Goal: Task Accomplishment & Management: Complete application form

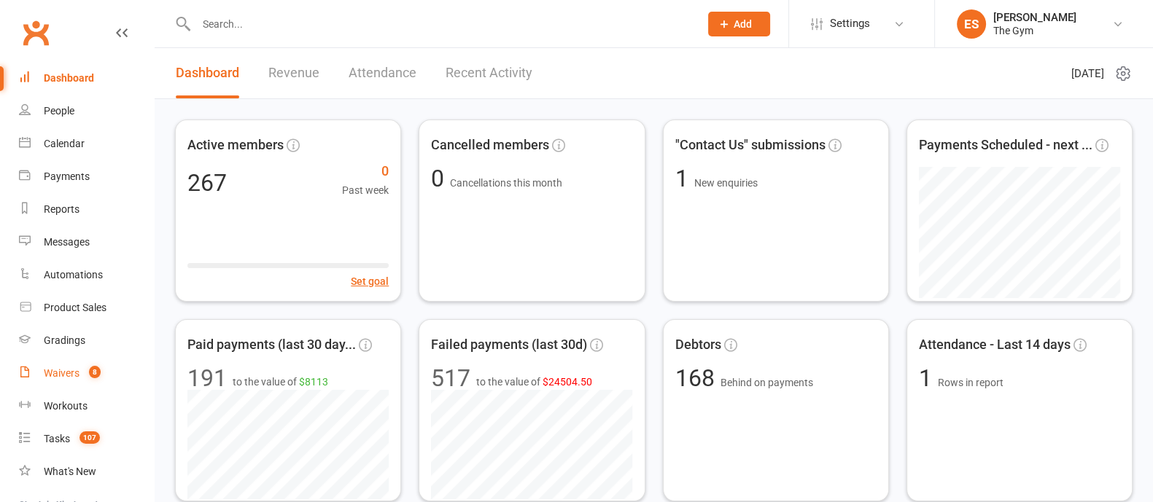
click at [66, 375] on div "Waivers" at bounding box center [62, 374] width 36 height 12
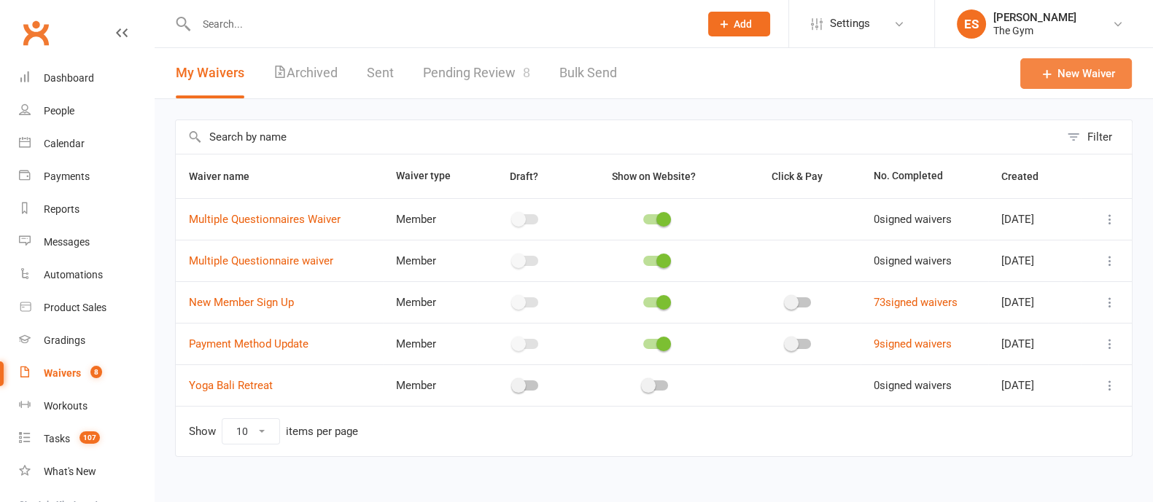
click at [1077, 72] on link "New Waiver" at bounding box center [1076, 73] width 112 height 31
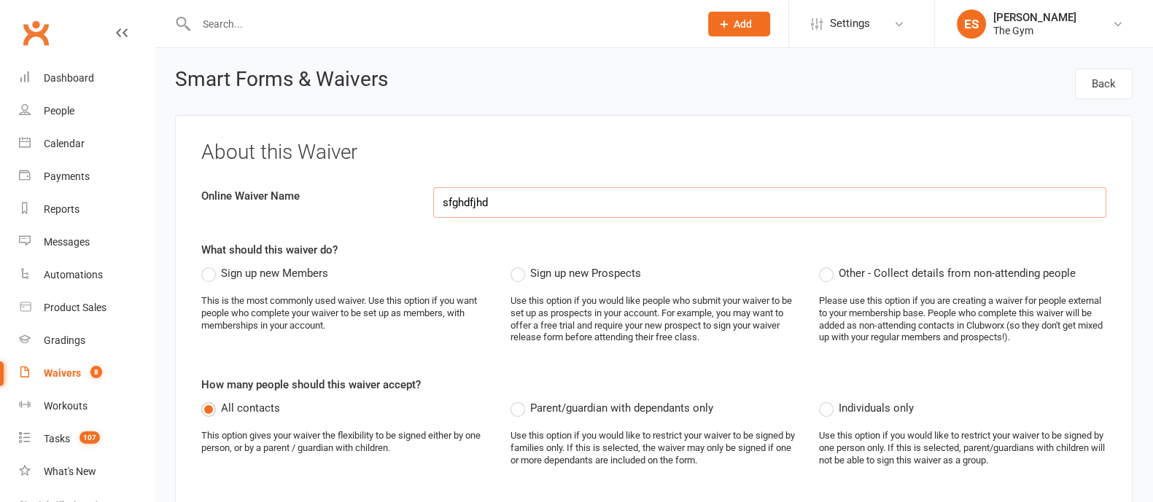
type input "sfghdfjhd"
click at [209, 274] on label "Sign up new Members" at bounding box center [264, 274] width 127 height 18
click at [209, 265] on input "Sign up new Members" at bounding box center [205, 265] width 9 height 0
drag, startPoint x: 324, startPoint y: 273, endPoint x: 221, endPoint y: 277, distance: 102.9
click at [221, 277] on span "Sign up new Members" at bounding box center [274, 272] width 107 height 15
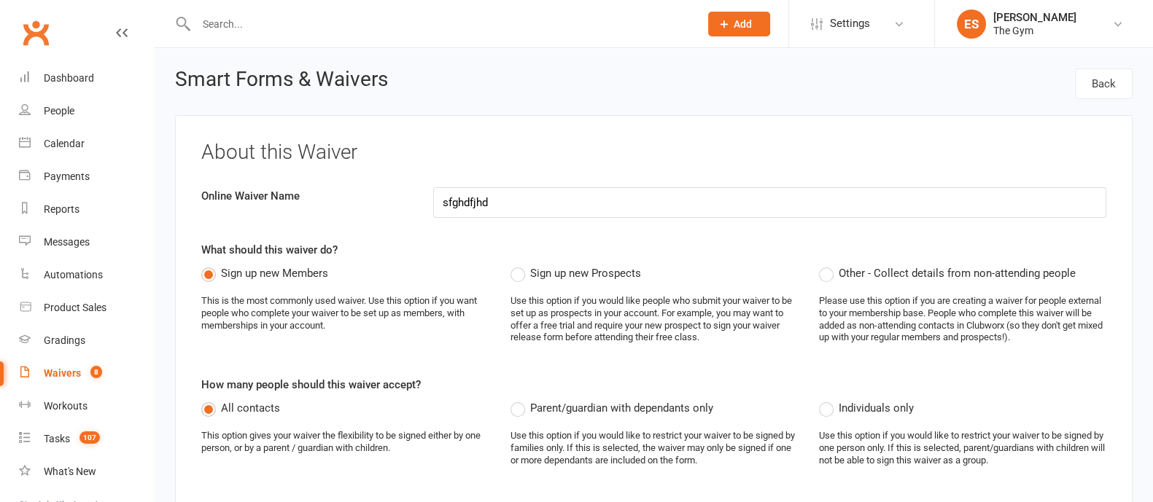
click at [211, 265] on input "Sign up new Members" at bounding box center [205, 265] width 9 height 0
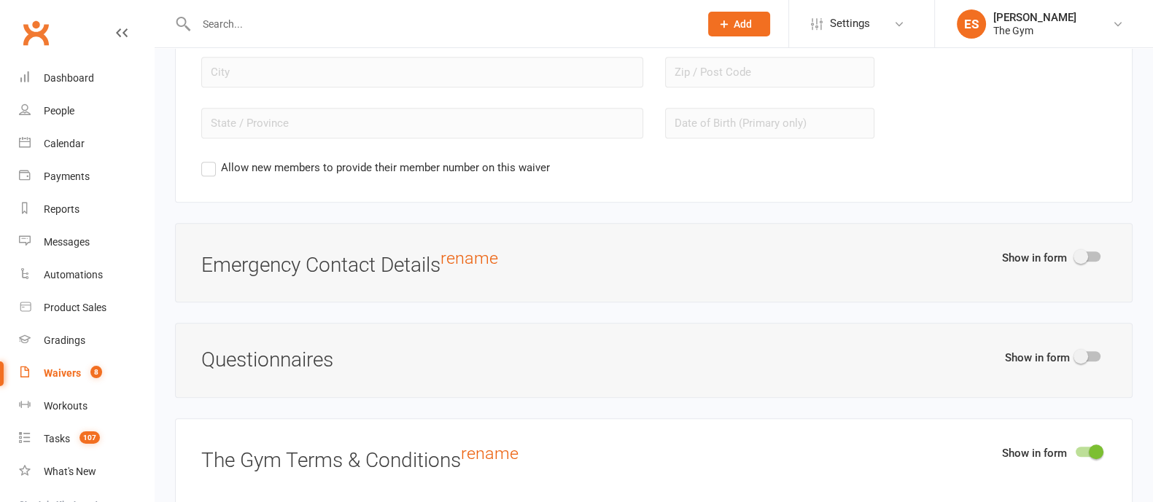
scroll to position [1485, 0]
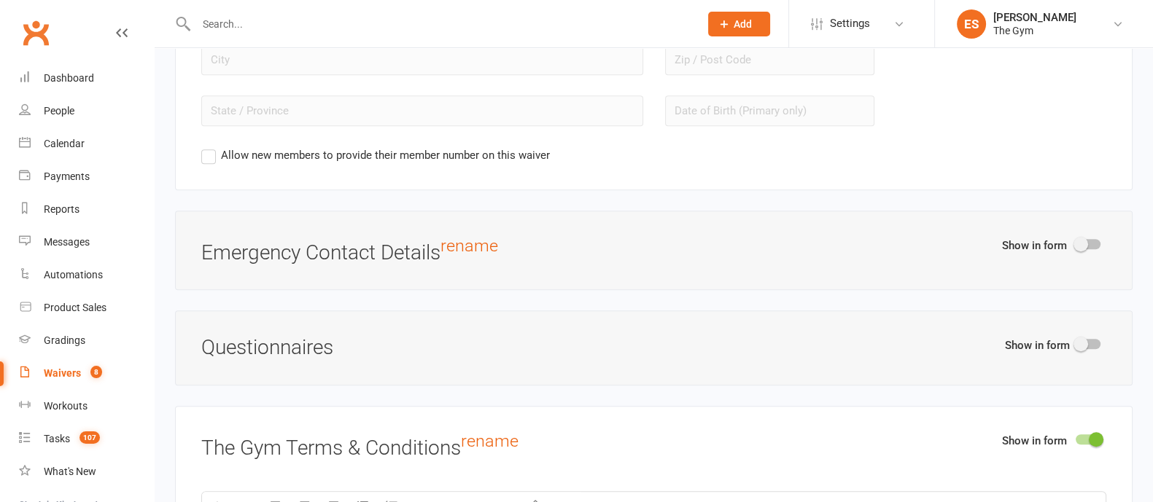
click at [1084, 241] on span at bounding box center [1081, 244] width 15 height 15
click at [1076, 242] on input "checkbox" at bounding box center [1076, 242] width 0 height 0
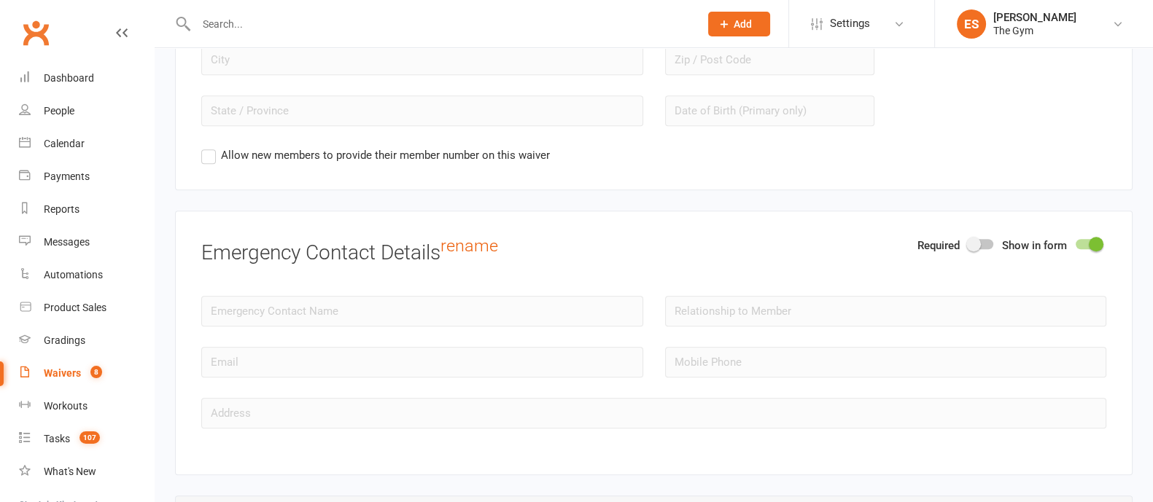
click at [1087, 242] on div at bounding box center [1088, 244] width 25 height 10
click at [1076, 242] on input "checkbox" at bounding box center [1076, 242] width 0 height 0
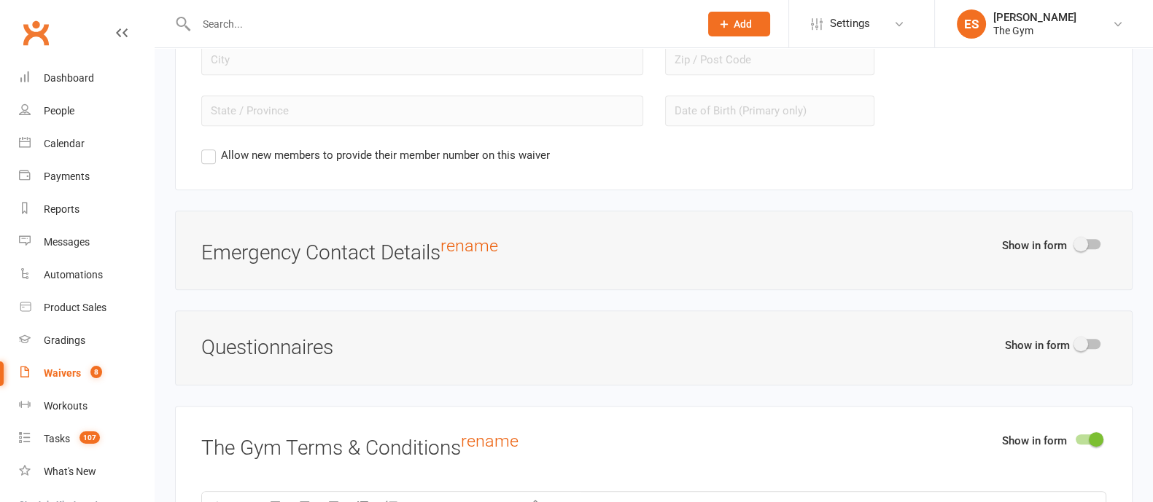
click at [1087, 242] on span at bounding box center [1081, 244] width 15 height 15
click at [1076, 242] on input "checkbox" at bounding box center [1076, 242] width 0 height 0
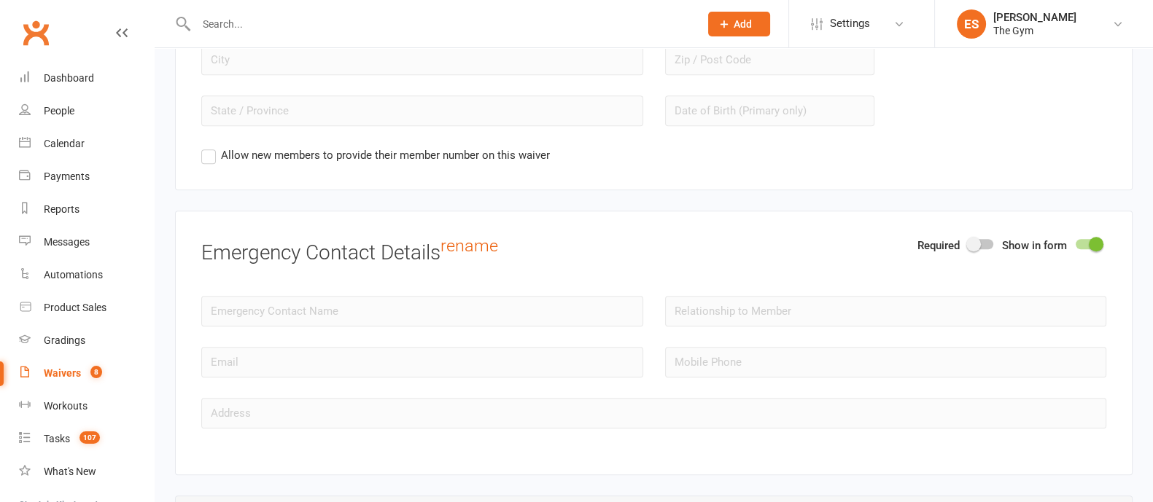
click at [1087, 241] on div at bounding box center [1088, 244] width 25 height 10
click at [1076, 242] on input "checkbox" at bounding box center [1076, 242] width 0 height 0
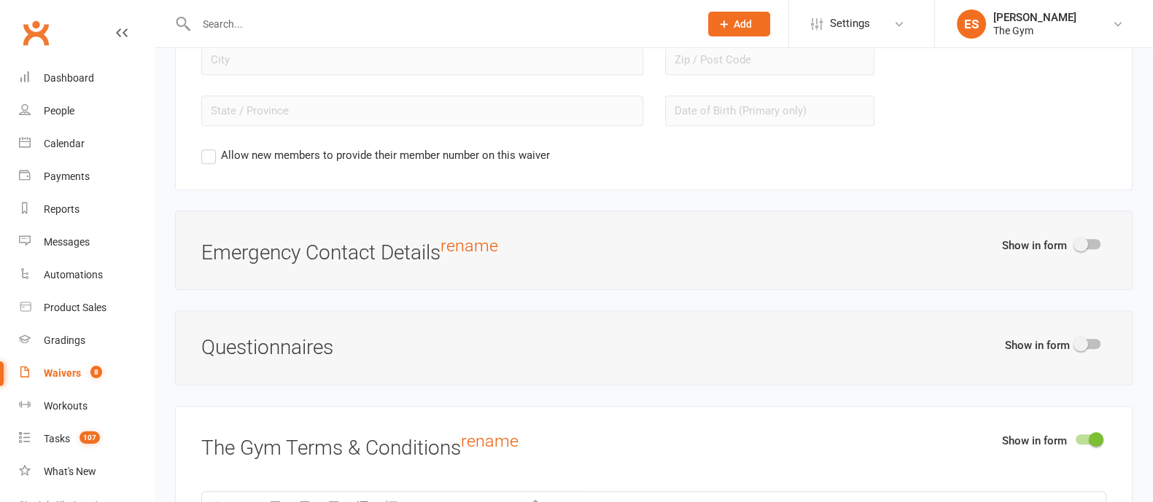
click at [1087, 241] on span at bounding box center [1081, 244] width 15 height 15
click at [1076, 242] on input "checkbox" at bounding box center [1076, 242] width 0 height 0
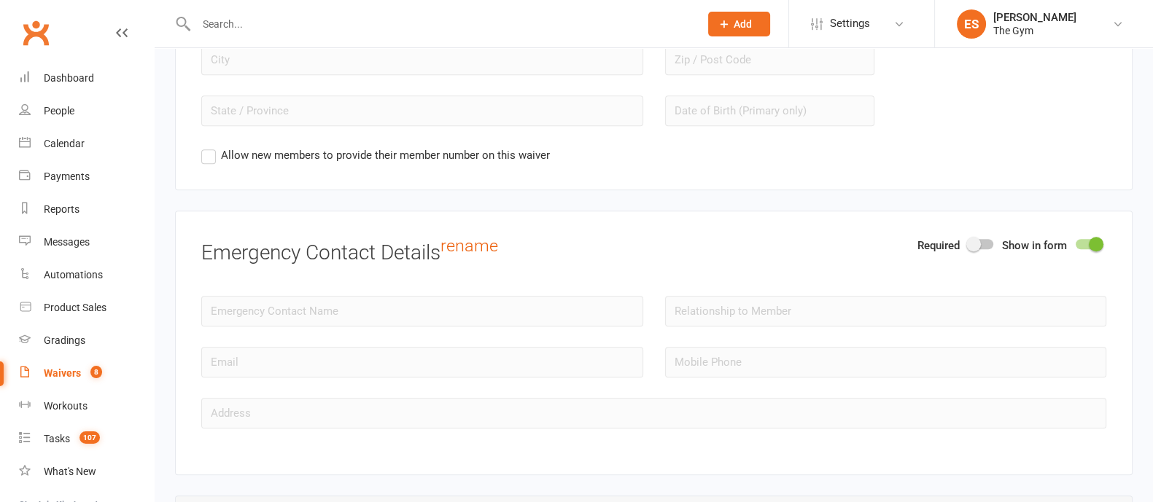
click at [1087, 241] on div at bounding box center [1088, 244] width 25 height 10
click at [1076, 242] on input "checkbox" at bounding box center [1076, 242] width 0 height 0
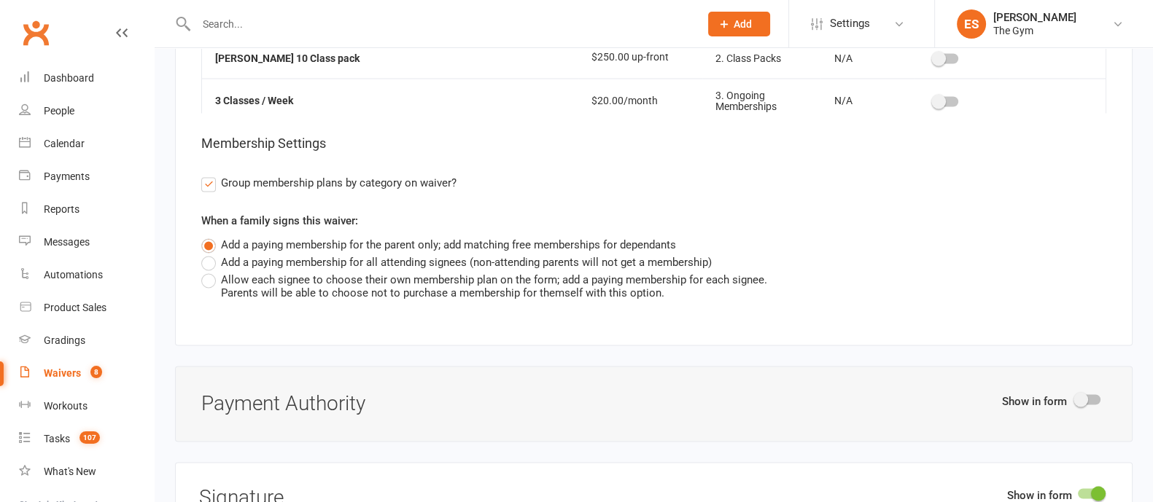
scroll to position [3399, 0]
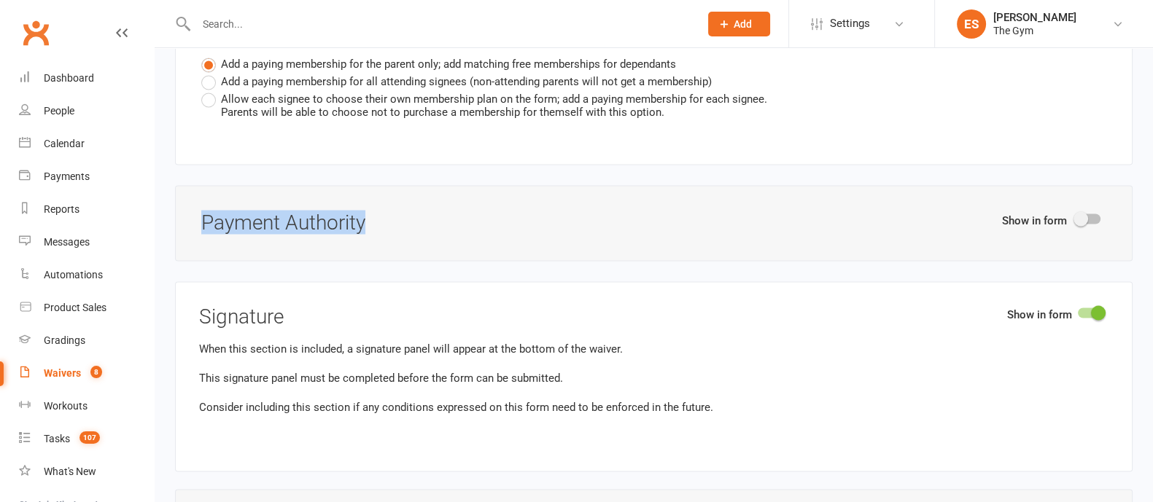
drag, startPoint x: 390, startPoint y: 213, endPoint x: 180, endPoint y: 223, distance: 210.3
click at [185, 222] on div "Show in form Payment Authority" at bounding box center [654, 223] width 958 height 76
click at [1087, 214] on div at bounding box center [1088, 219] width 25 height 10
click at [1076, 217] on input "checkbox" at bounding box center [1076, 217] width 0 height 0
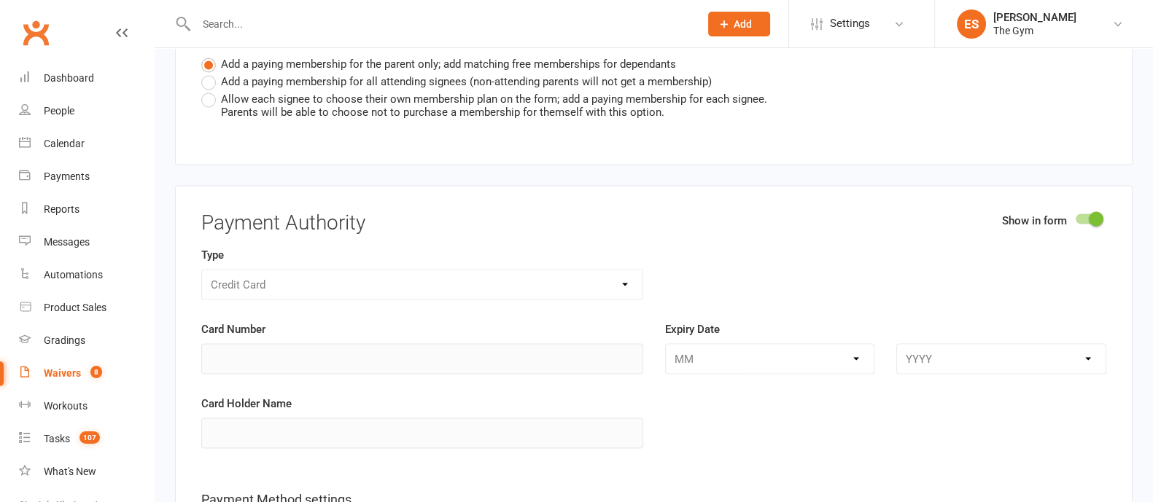
click at [1088, 214] on div at bounding box center [1088, 219] width 25 height 10
click at [1076, 217] on input "checkbox" at bounding box center [1076, 217] width 0 height 0
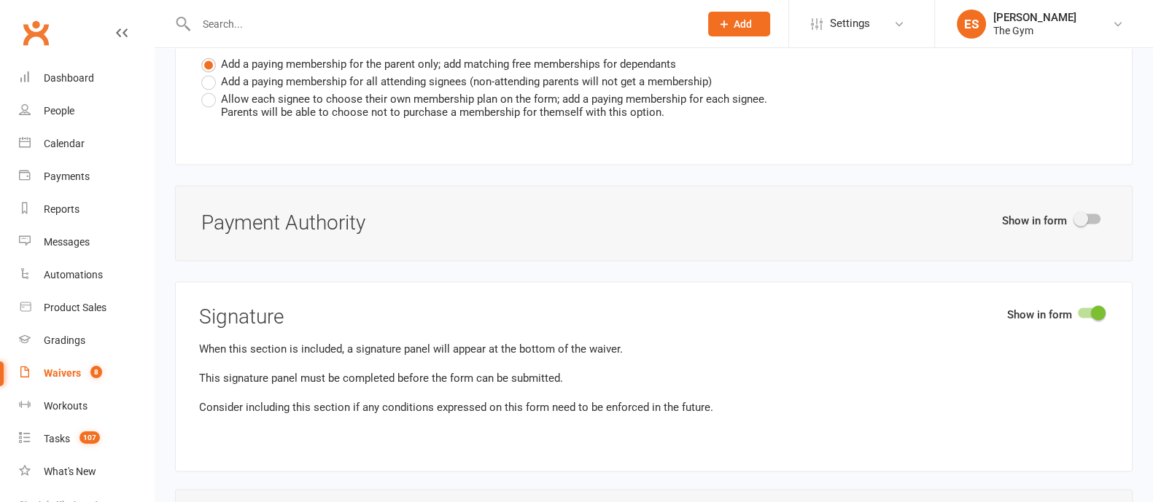
click at [1087, 211] on span at bounding box center [1081, 218] width 15 height 15
click at [1076, 217] on input "checkbox" at bounding box center [1076, 217] width 0 height 0
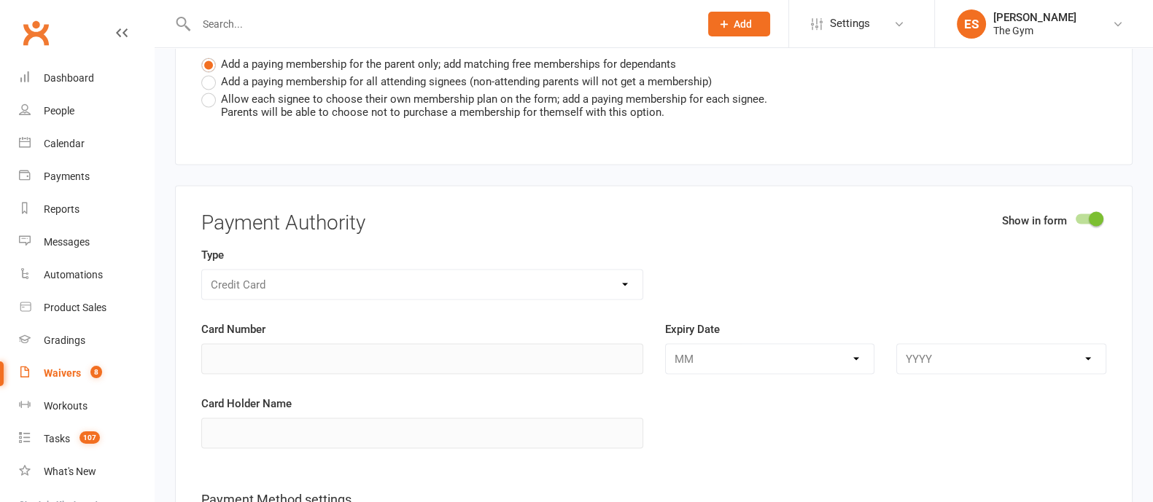
click at [73, 376] on div "Waivers" at bounding box center [62, 374] width 37 height 12
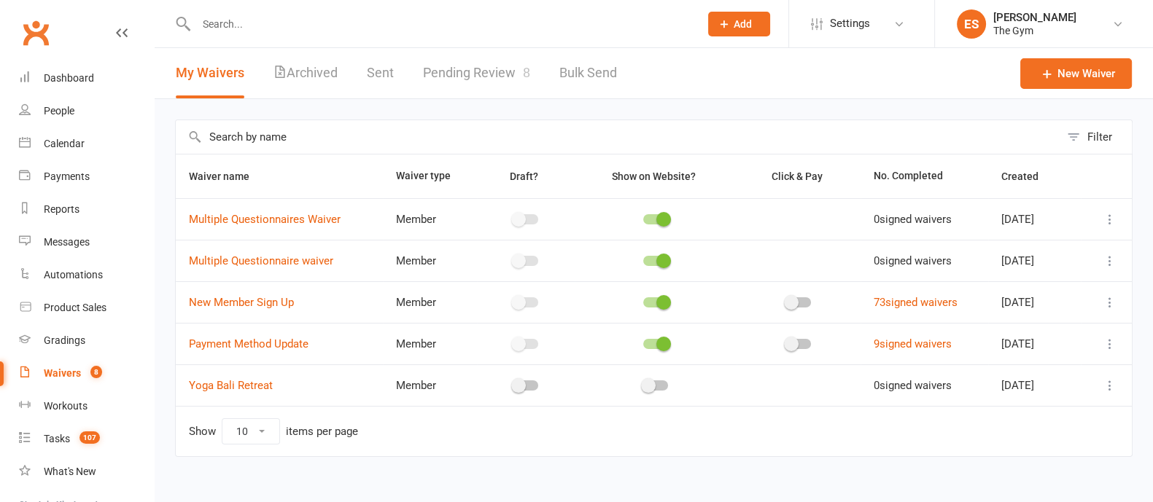
click at [1110, 307] on icon at bounding box center [1110, 302] width 15 height 15
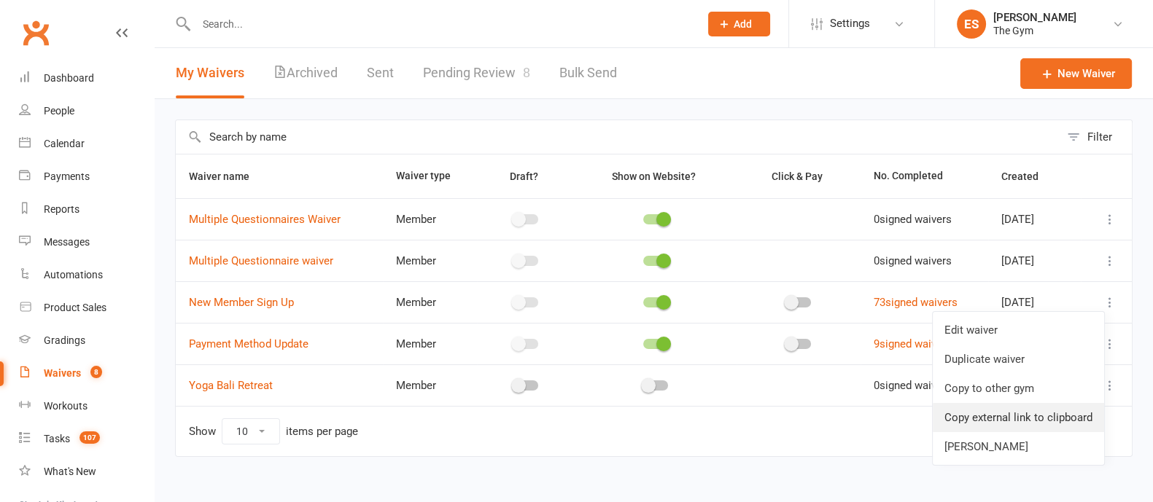
click at [999, 415] on link "Copy external link to clipboard" at bounding box center [1018, 417] width 171 height 29
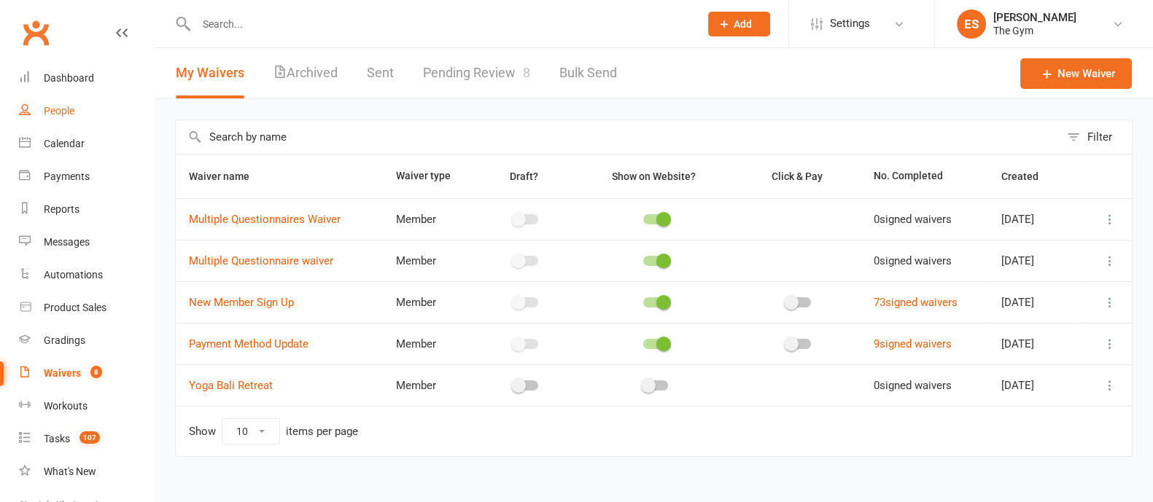
click at [62, 119] on link "People" at bounding box center [86, 111] width 135 height 33
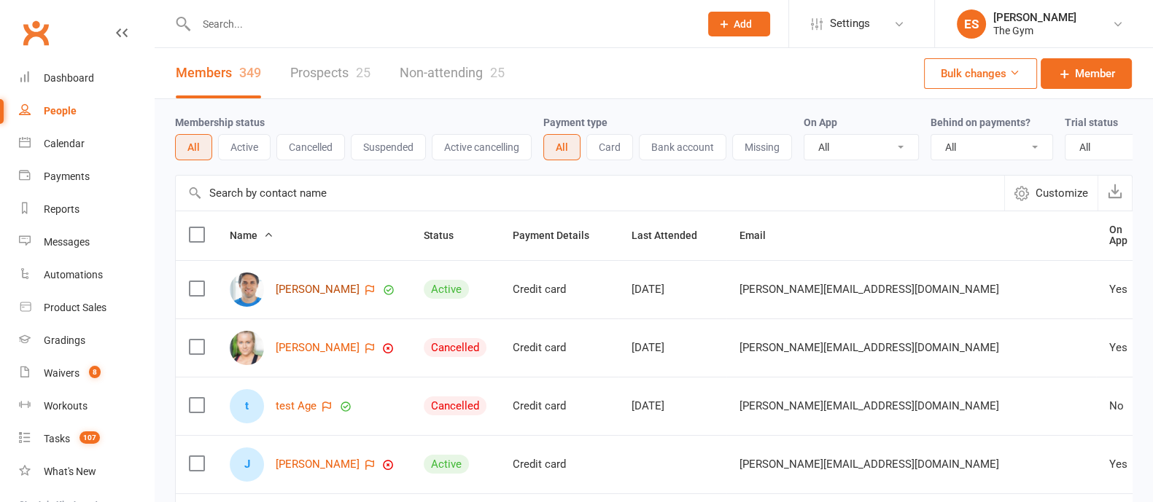
click at [303, 296] on link "Danny Ackers" at bounding box center [318, 290] width 84 height 12
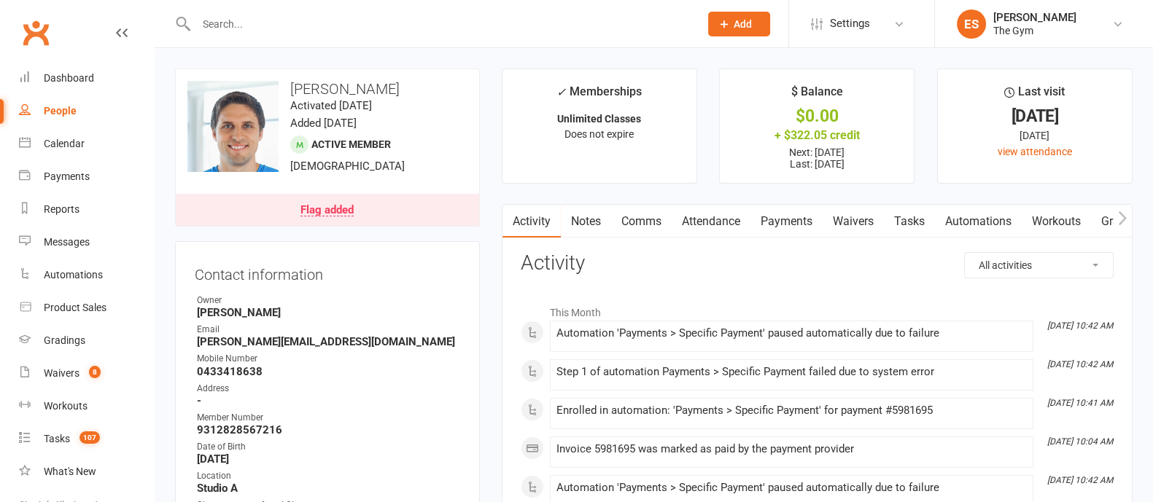
click at [803, 226] on link "Payments" at bounding box center [786, 222] width 72 height 34
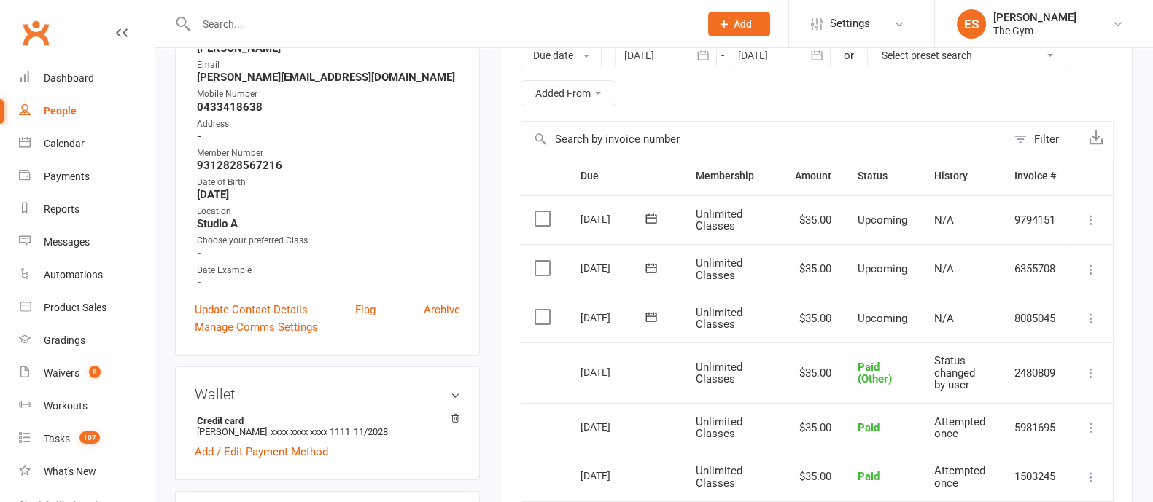
scroll to position [364, 0]
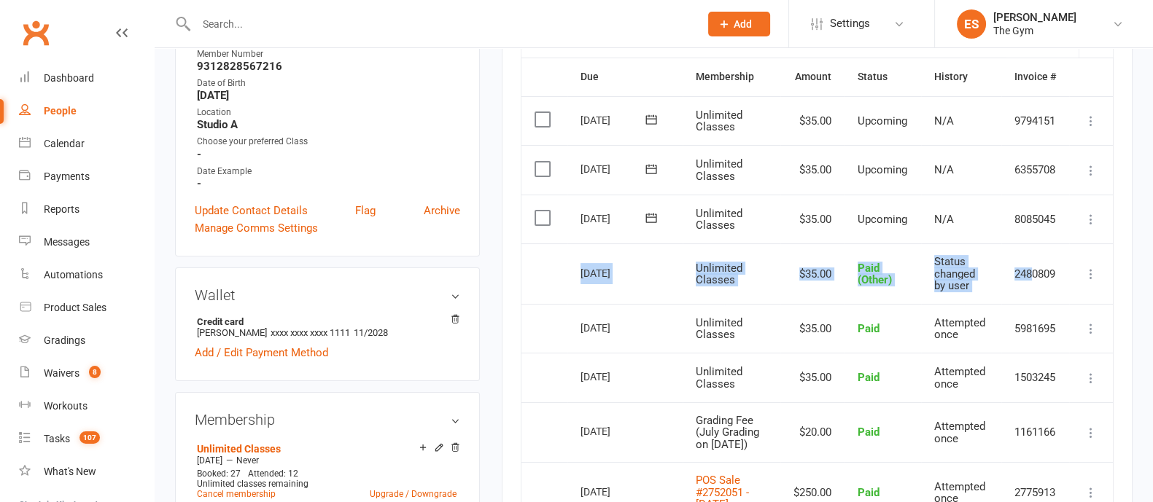
drag, startPoint x: 581, startPoint y: 271, endPoint x: 726, endPoint y: 236, distance: 149.8
click at [1014, 265] on tr "Select this 15 Aug 2025 Danny Ackers Unlimited Classes $35.00 Paid (Other) Stat…" at bounding box center [816, 274] width 591 height 61
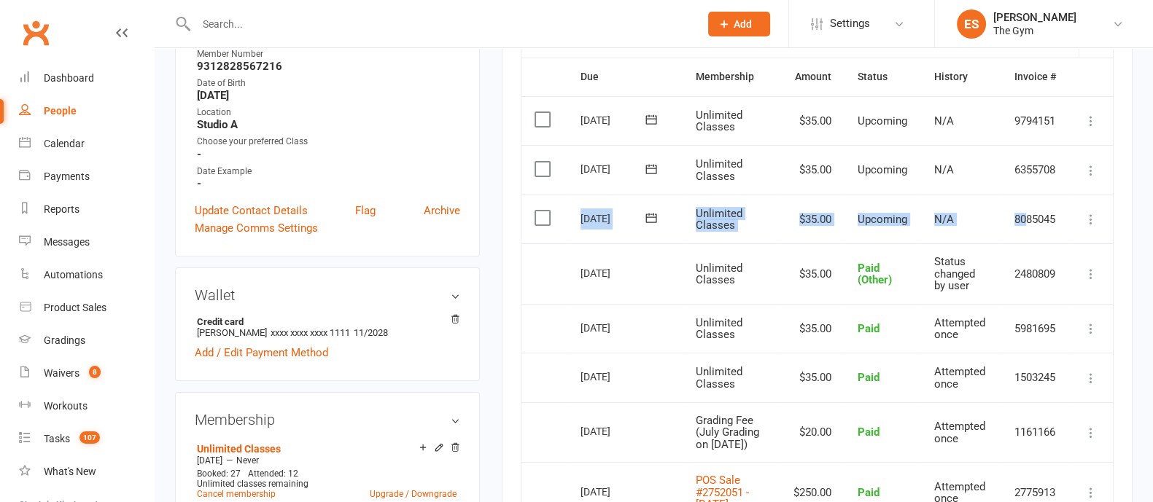
drag, startPoint x: 605, startPoint y: 220, endPoint x: 731, endPoint y: 178, distance: 133.5
click at [1021, 220] on tr "Select this 22 Aug 2025 Danny Ackers Unlimited Classes $35.00 Upcoming N/A 8085…" at bounding box center [816, 220] width 591 height 50
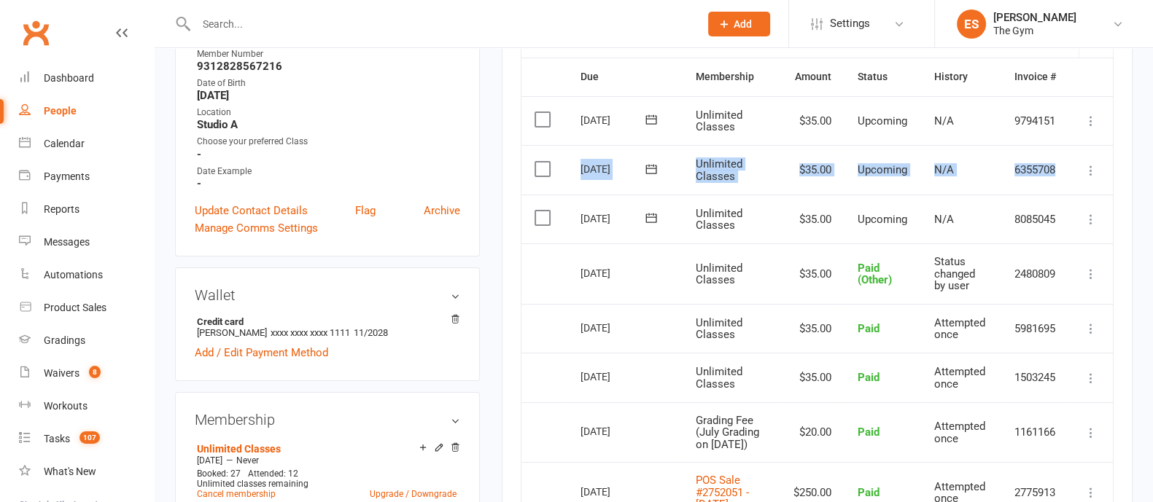
drag, startPoint x: 579, startPoint y: 168, endPoint x: 1086, endPoint y: 162, distance: 506.9
click at [1086, 162] on tr "Select this 29 Aug 2025 Danny Ackers Unlimited Classes $35.00 Upcoming N/A 6355…" at bounding box center [816, 170] width 591 height 50
click at [51, 384] on link "Waivers 8" at bounding box center [86, 373] width 135 height 33
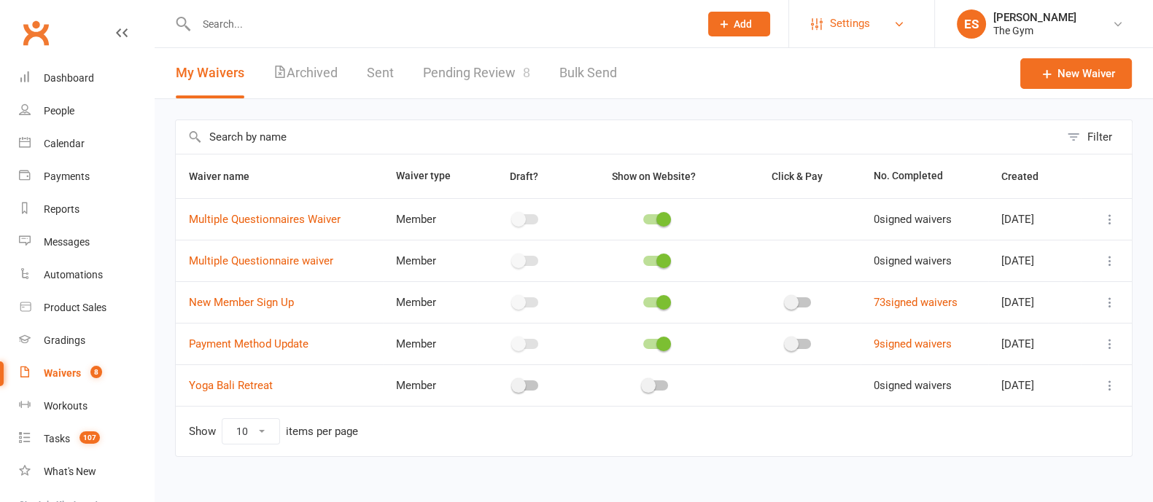
click at [851, 25] on span "Settings" at bounding box center [850, 23] width 40 height 33
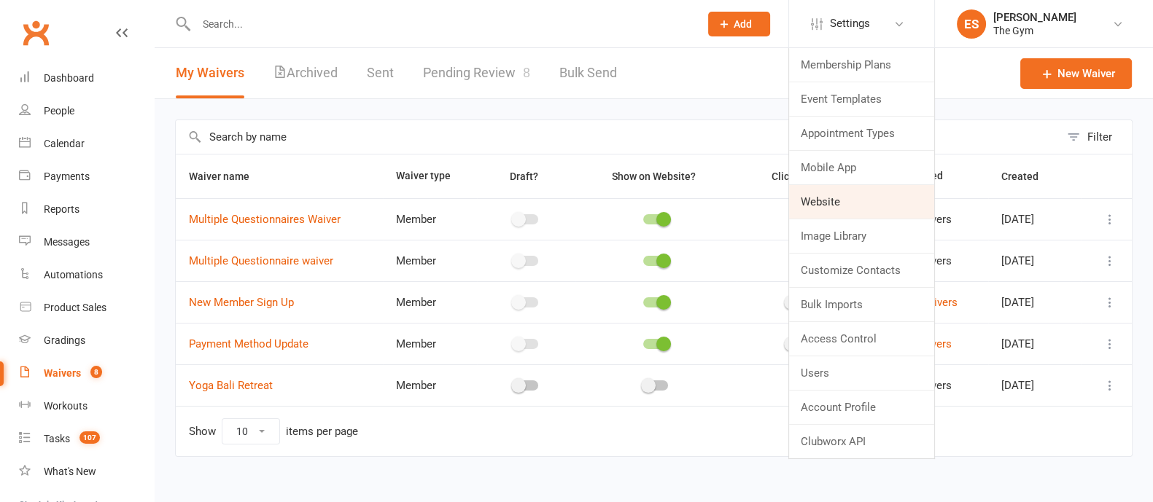
click at [824, 208] on link "Website" at bounding box center [861, 202] width 145 height 34
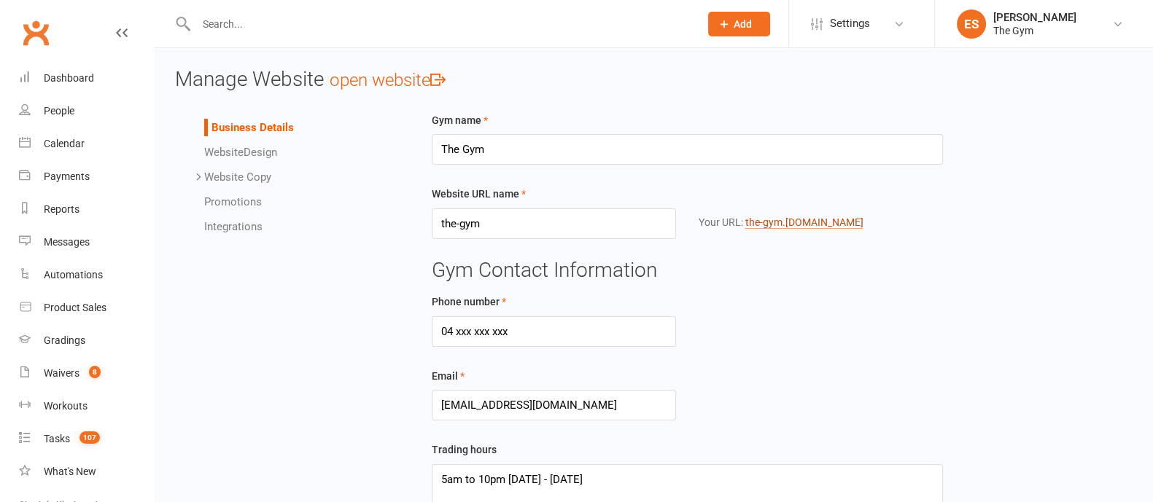
click at [781, 225] on link "the-gym .[DOMAIN_NAME]" at bounding box center [804, 223] width 118 height 12
click at [737, 27] on span "Add" at bounding box center [743, 24] width 18 height 12
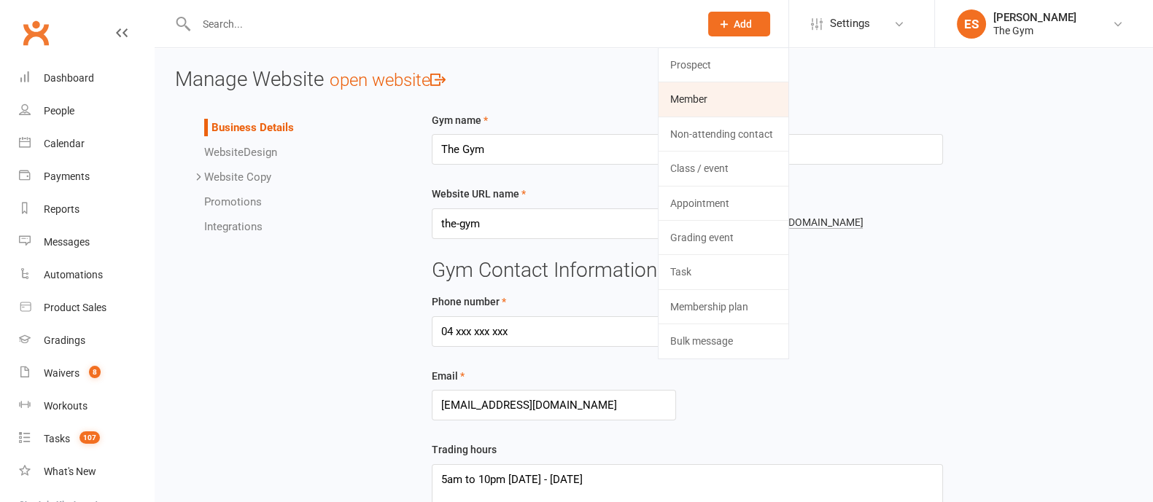
click at [688, 102] on link "Member" at bounding box center [724, 99] width 130 height 34
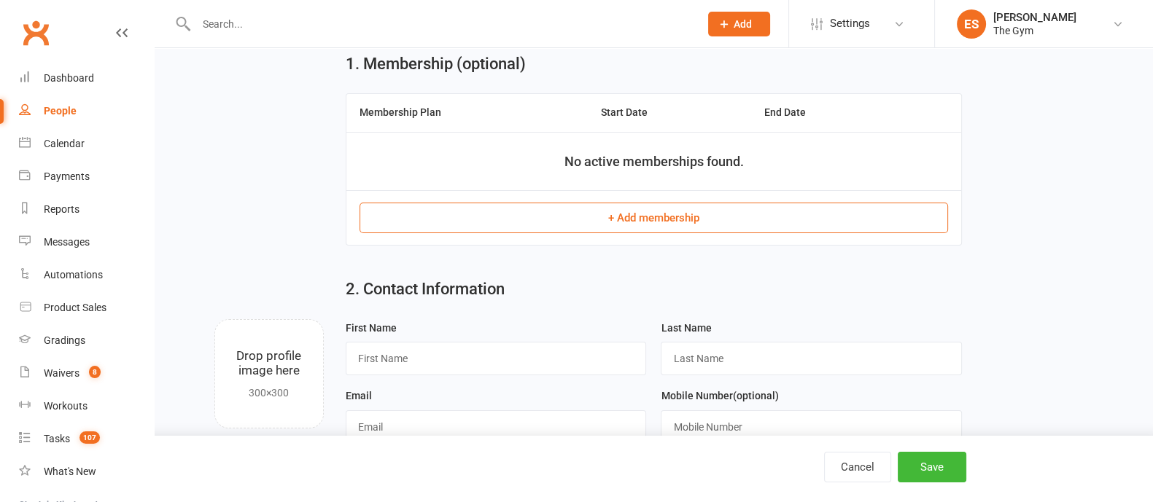
scroll to position [90, 0]
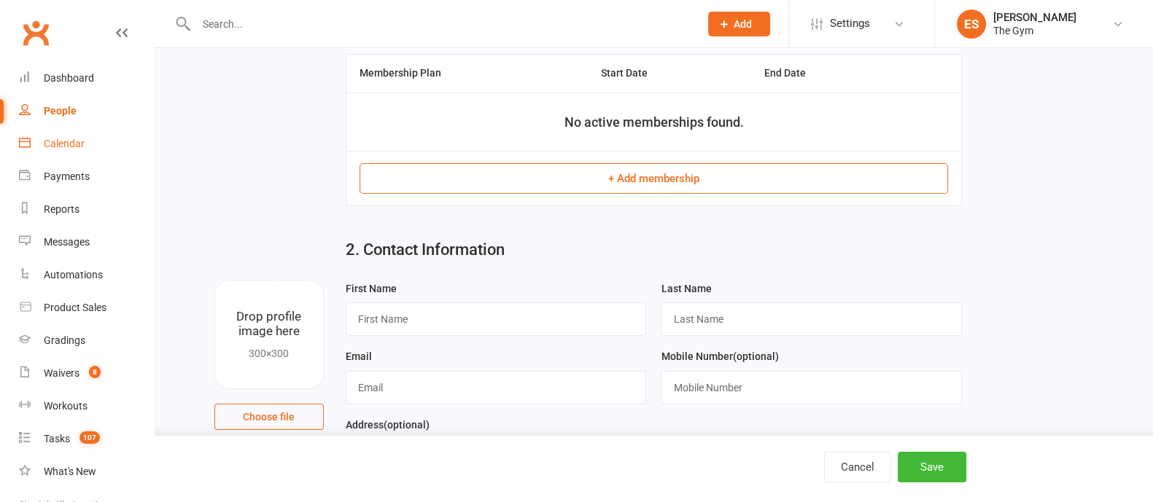
click at [66, 145] on div "Calendar" at bounding box center [64, 144] width 41 height 12
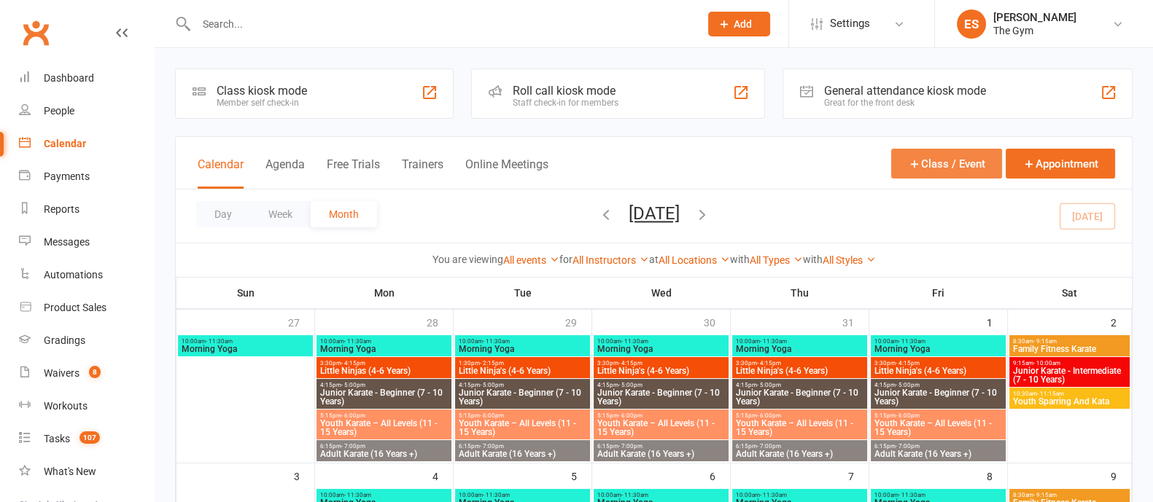
click at [953, 160] on button "Class / Event" at bounding box center [946, 164] width 111 height 30
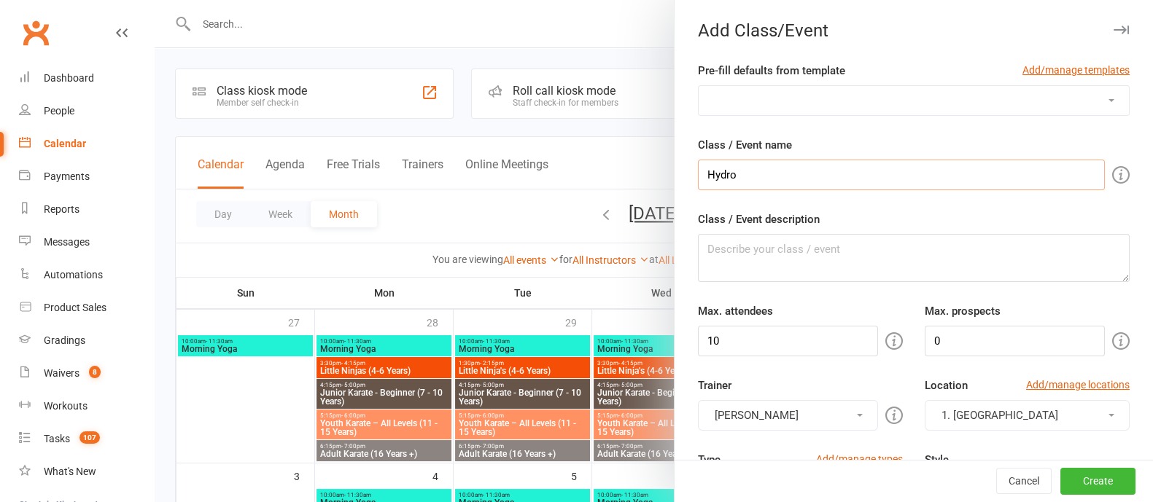
type input "Hydro"
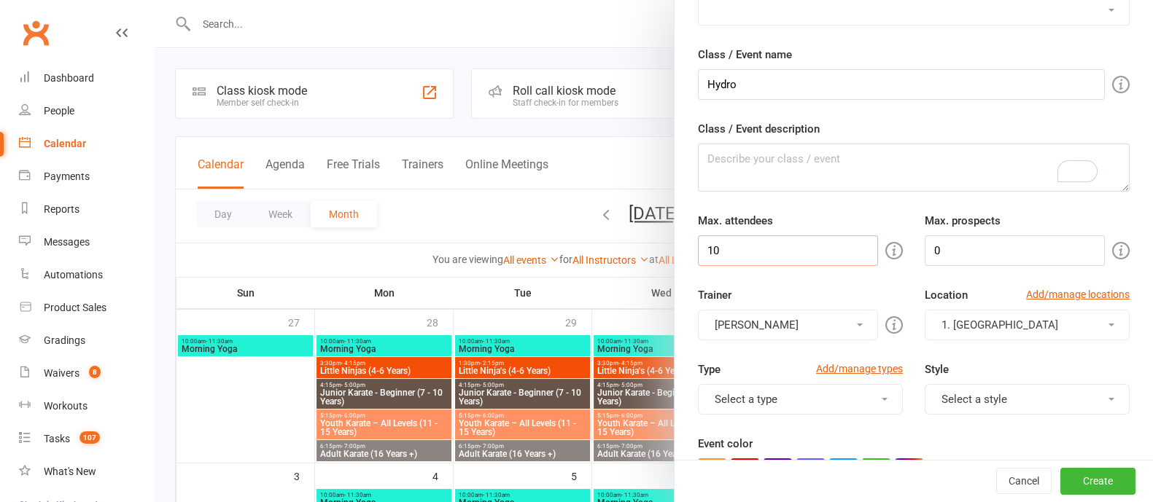
drag, startPoint x: 731, startPoint y: 244, endPoint x: 617, endPoint y: 248, distance: 113.8
click at [155, 0] on new-event-schedule "Add Class/Event Pre-fill defaults from template Add/manage templates Event Temp…" at bounding box center [155, 0] width 0 height 0
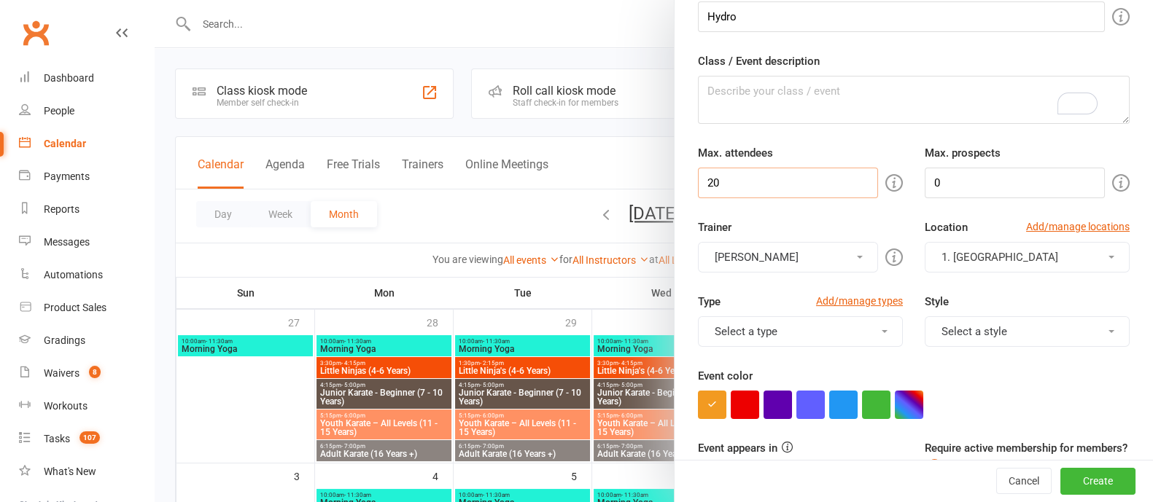
scroll to position [182, 0]
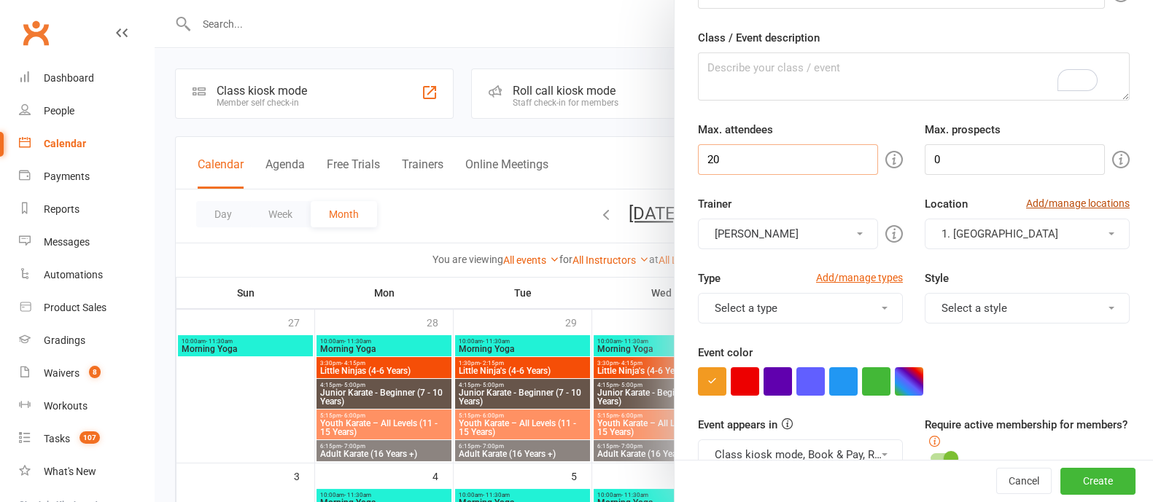
type input "20"
click at [1041, 205] on link "Add/manage locations" at bounding box center [1078, 203] width 104 height 16
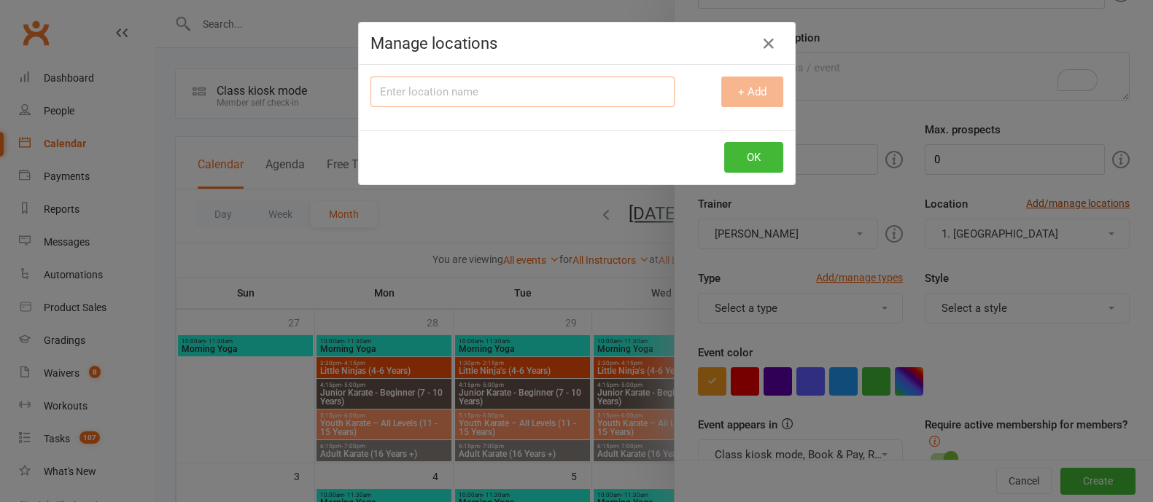
scroll to position [159, 0]
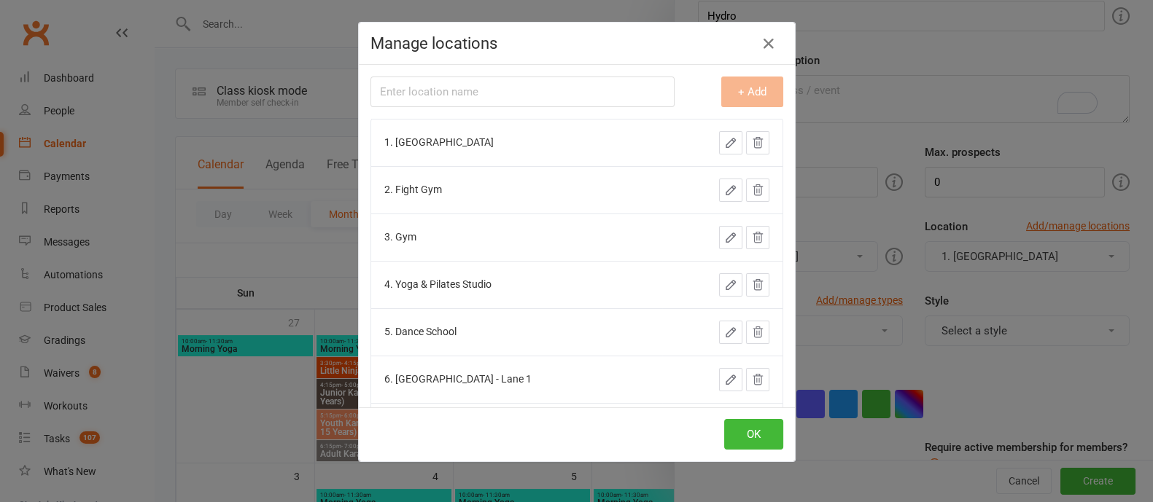
click at [464, 362] on td "6. Swim School - Lane 1" at bounding box center [517, 379] width 292 height 47
click at [460, 369] on td "6. Swim School - Lane 1" at bounding box center [517, 379] width 292 height 47
click at [724, 376] on icon "button" at bounding box center [730, 379] width 13 height 13
click at [988, 257] on div "Manage locations Location name + Add 1. Martial Arts Academy 2. Fight Gym 3. Gy…" at bounding box center [576, 251] width 1153 height 502
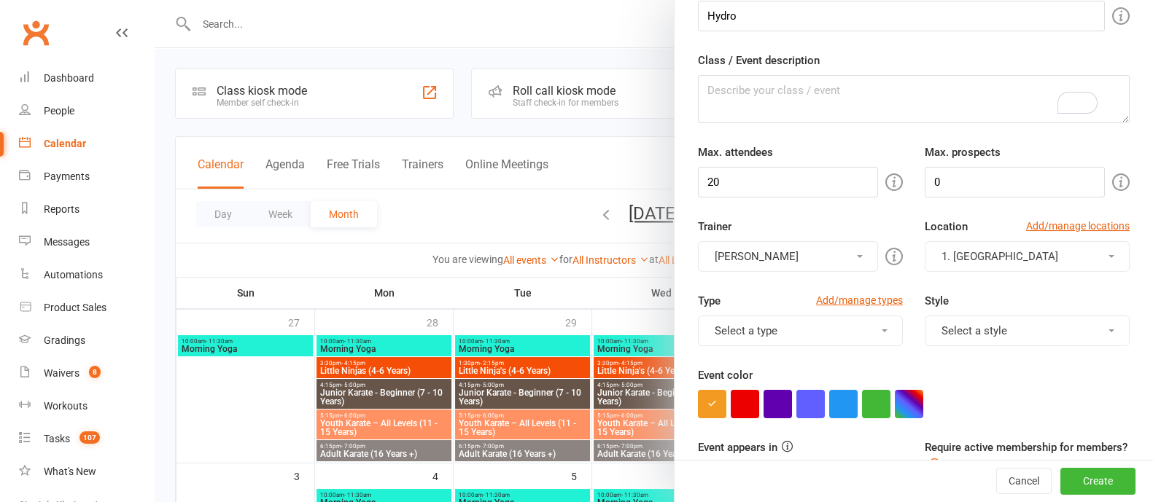
click at [963, 259] on span "1. Martial Arts Academy" at bounding box center [1000, 256] width 117 height 13
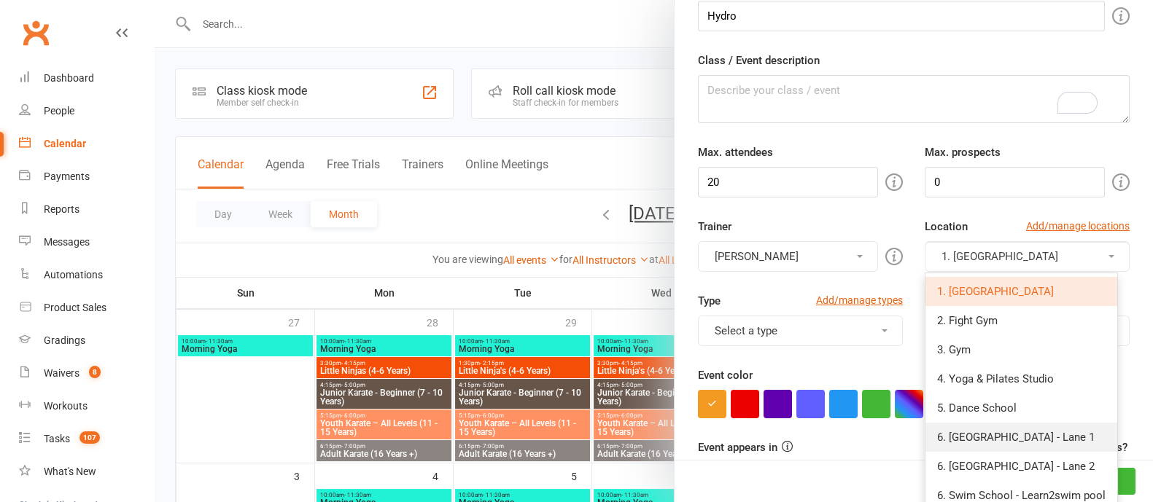
click at [964, 439] on span "6. Swim School - Lane 1" at bounding box center [1016, 437] width 158 height 13
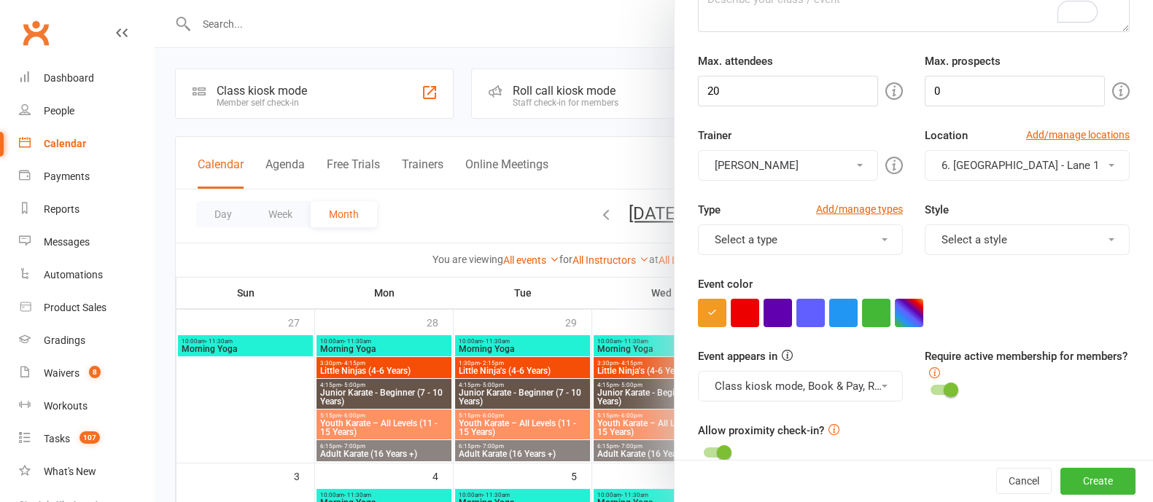
scroll to position [0, 0]
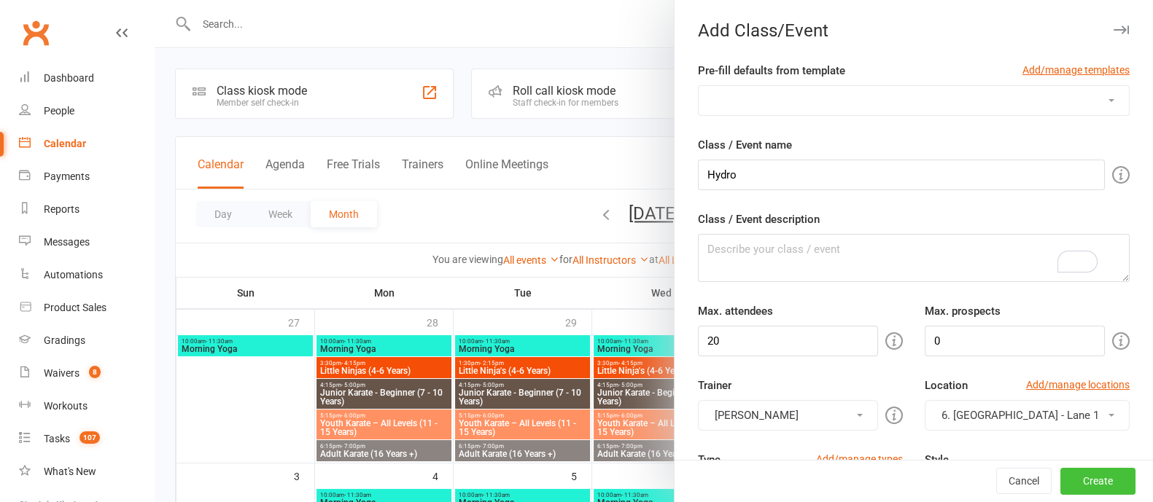
click at [1074, 479] on button "Create" at bounding box center [1097, 482] width 75 height 26
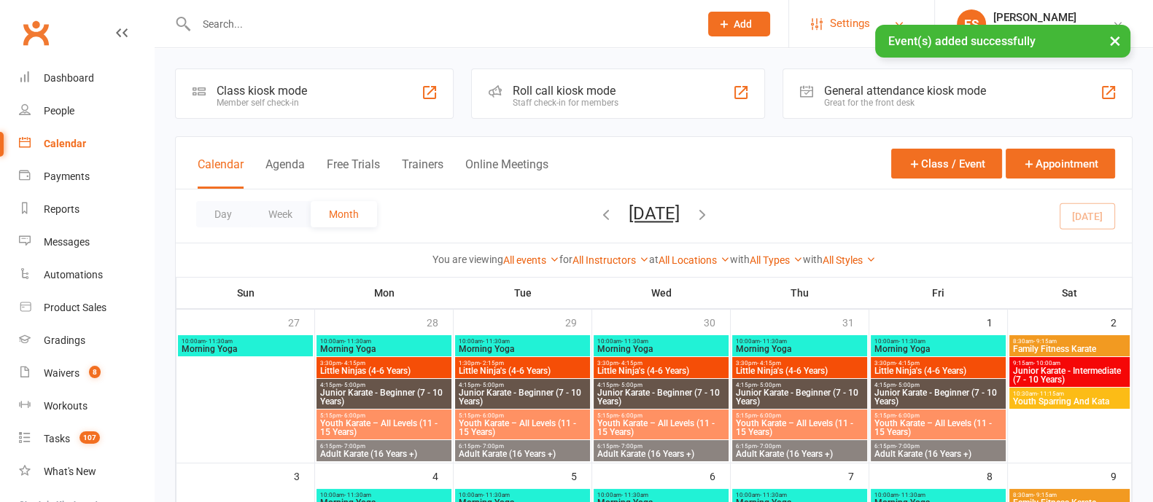
click at [851, 23] on span "Settings" at bounding box center [850, 23] width 40 height 33
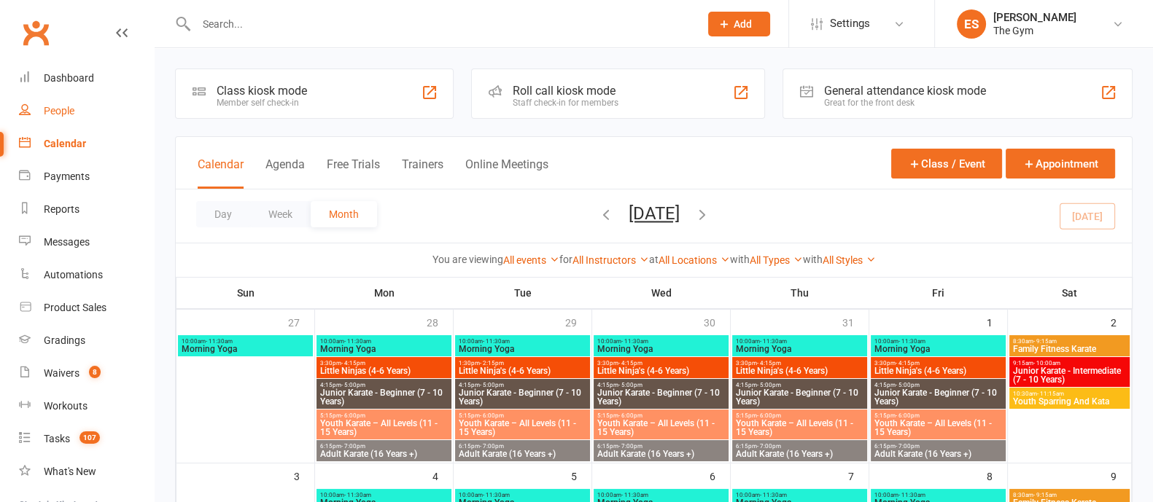
click at [55, 111] on div "People" at bounding box center [59, 111] width 31 height 12
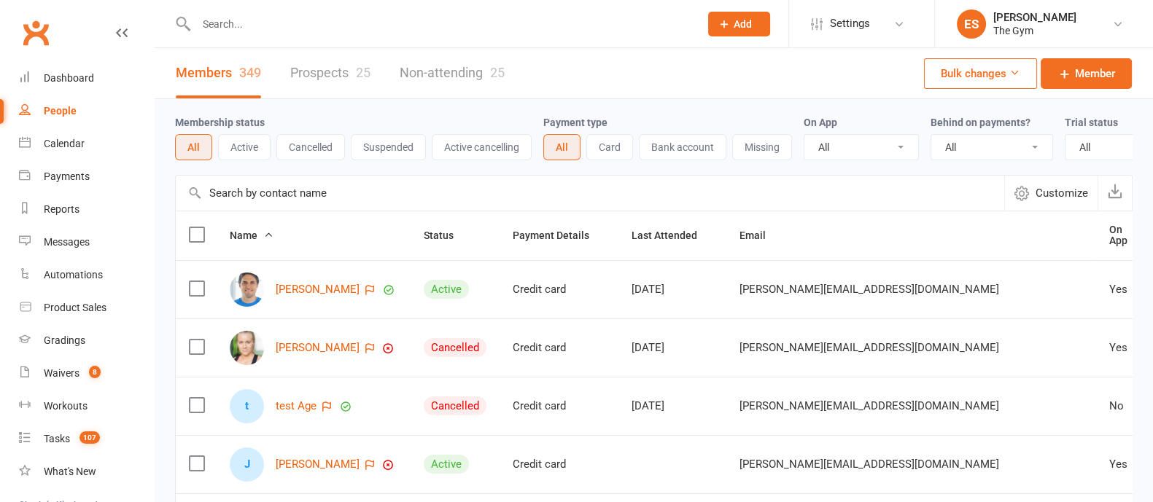
click at [337, 63] on link "Prospects 25" at bounding box center [330, 73] width 80 height 50
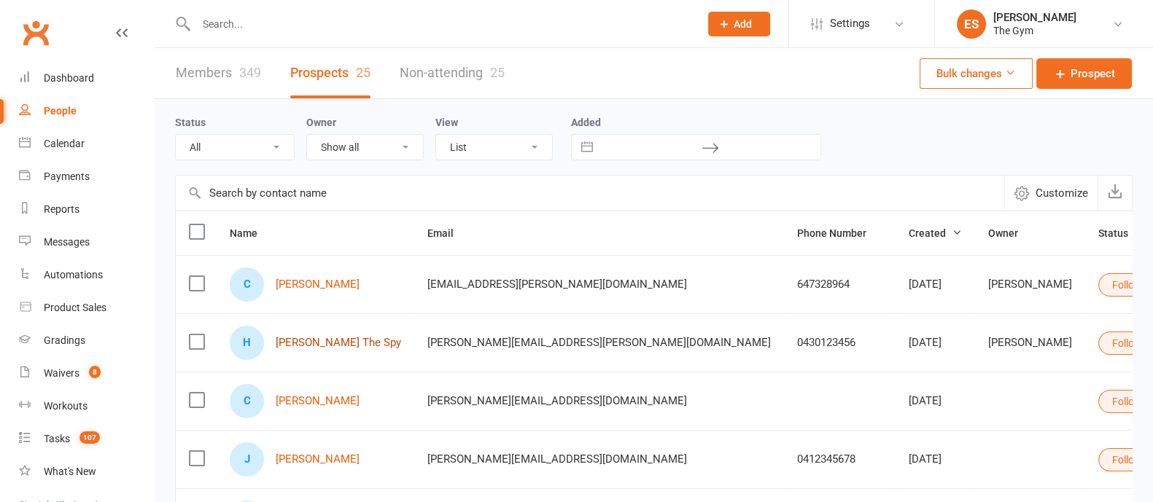
click at [314, 342] on link "Harriet The Spy" at bounding box center [338, 343] width 125 height 12
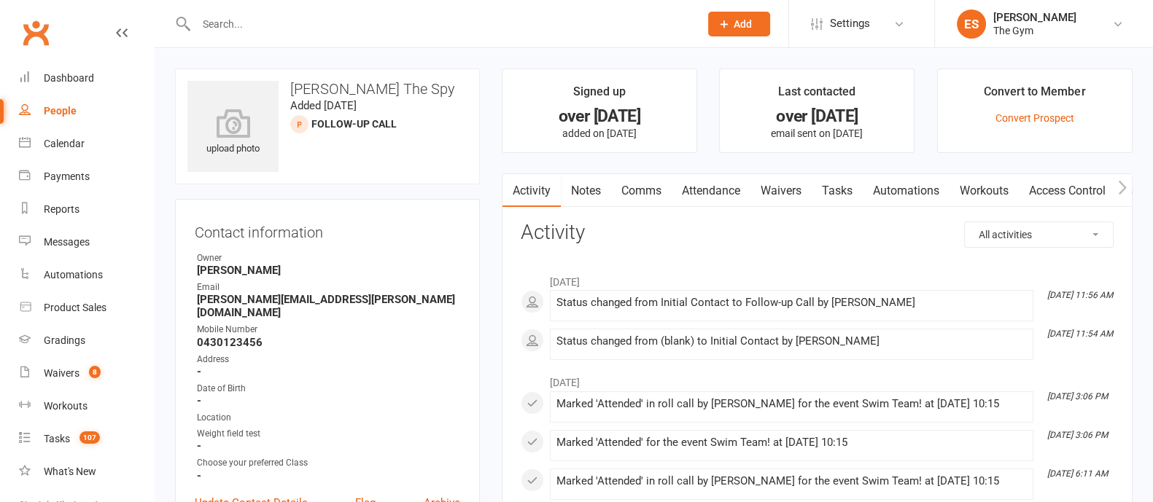
click at [784, 191] on link "Waivers" at bounding box center [780, 191] width 61 height 34
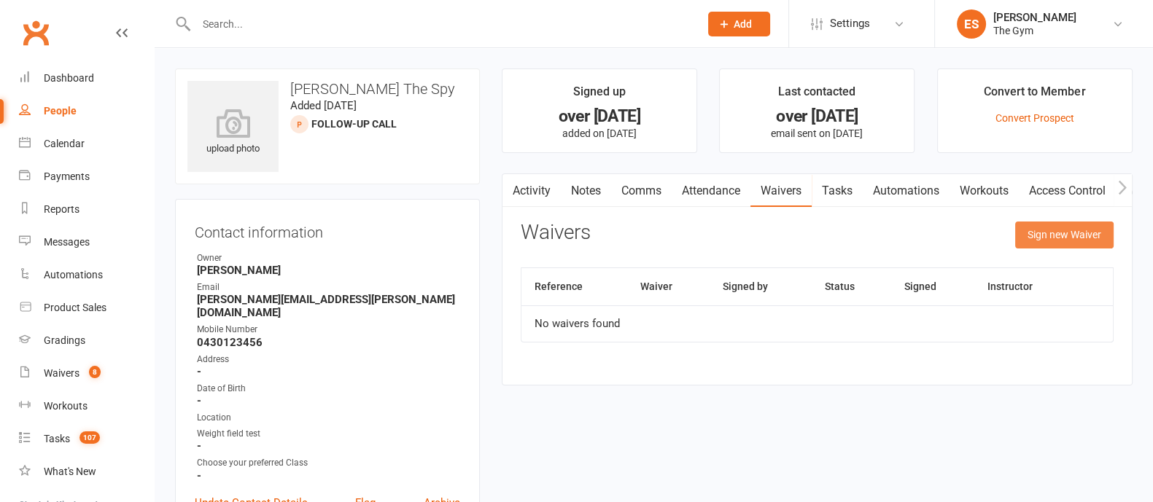
click at [1076, 235] on button "Sign new Waiver" at bounding box center [1064, 235] width 98 height 26
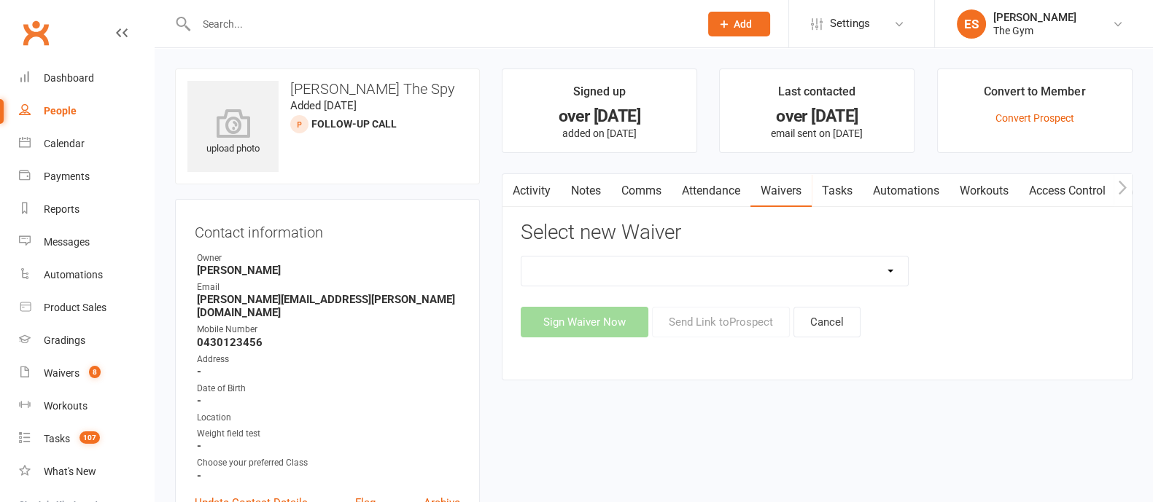
click at [888, 265] on select "Multiple Questionnaires Waiver Multiple Questionnaire waiver New Member Sign Up…" at bounding box center [714, 271] width 387 height 29
select select "151"
click at [521, 257] on select "Multiple Questionnaires Waiver Multiple Questionnaire waiver New Member Sign Up…" at bounding box center [714, 271] width 387 height 29
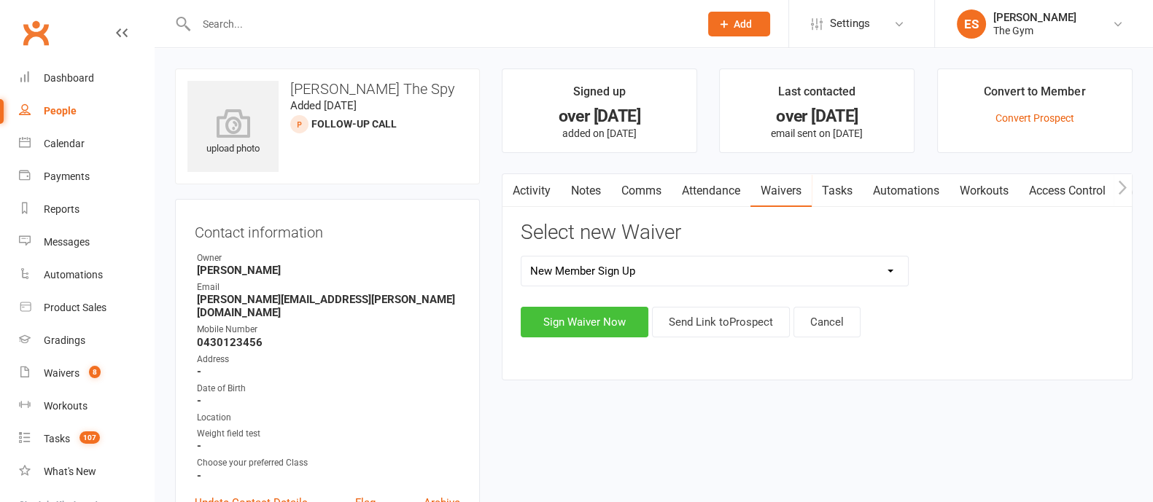
click at [564, 322] on button "Sign Waiver Now" at bounding box center [585, 322] width 128 height 31
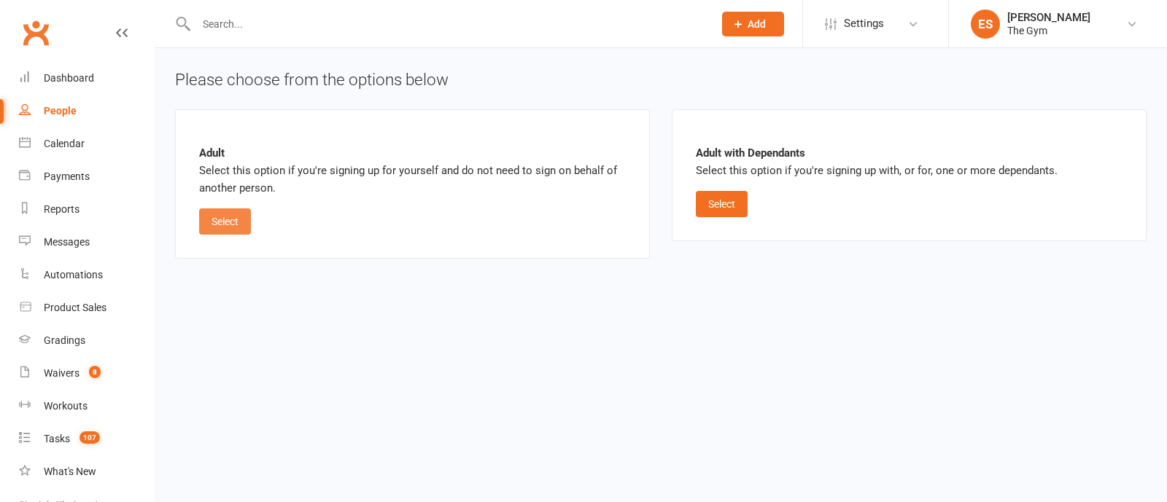
click at [230, 222] on button "Select" at bounding box center [225, 222] width 52 height 26
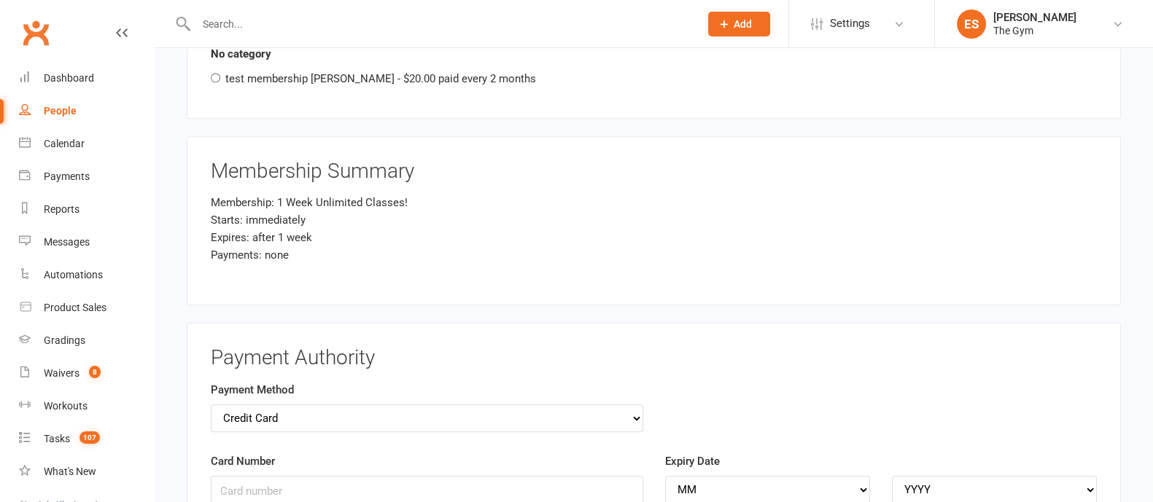
scroll to position [2097, 0]
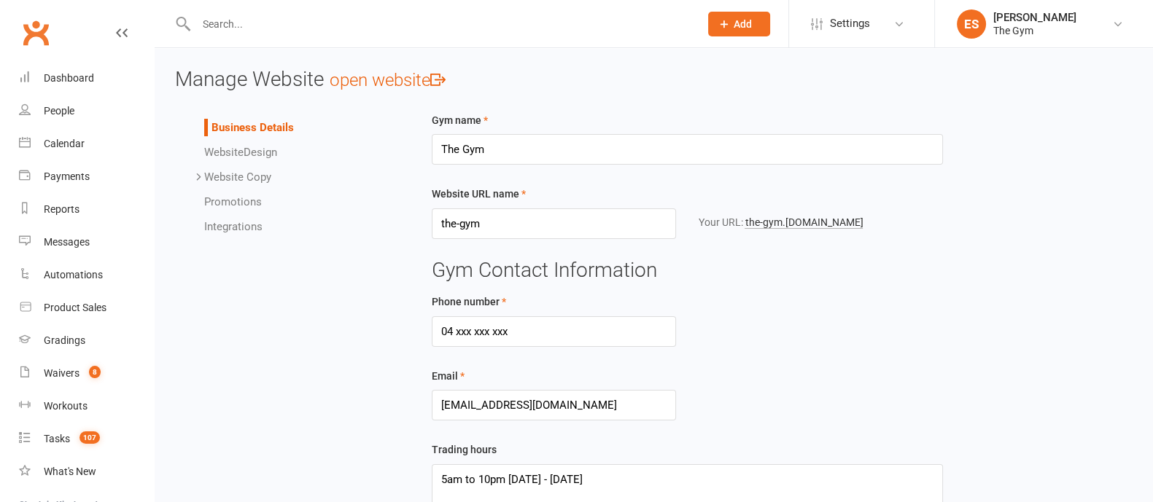
click at [800, 233] on div "Your URL: the-gym .[DOMAIN_NAME]" at bounding box center [820, 223] width 267 height 28
click at [799, 224] on link "the-gym .[DOMAIN_NAME]" at bounding box center [804, 223] width 118 height 12
